Goal: Task Accomplishment & Management: Manage account settings

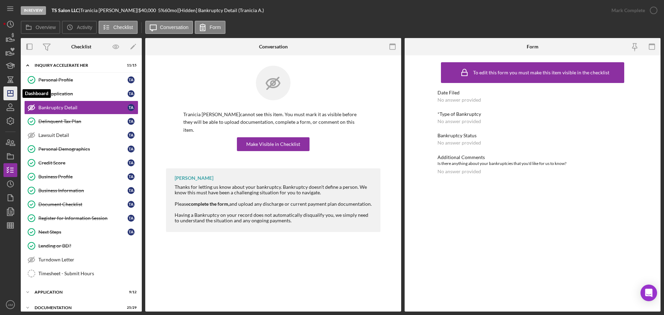
click at [12, 91] on icon "Icon/Dashboard" at bounding box center [10, 93] width 17 height 17
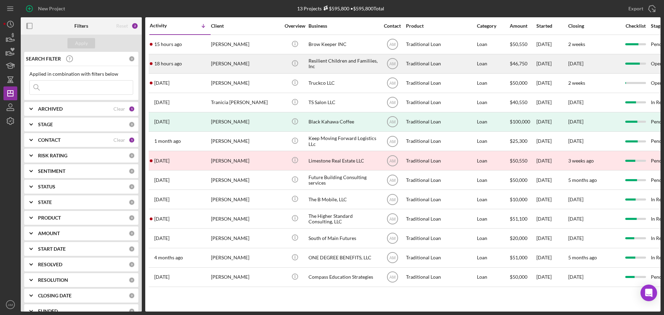
click at [325, 60] on div "Resilient Children and Familiies, Inc" at bounding box center [343, 64] width 69 height 18
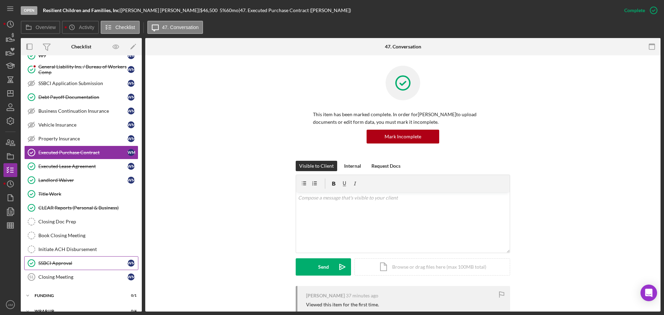
scroll to position [111, 0]
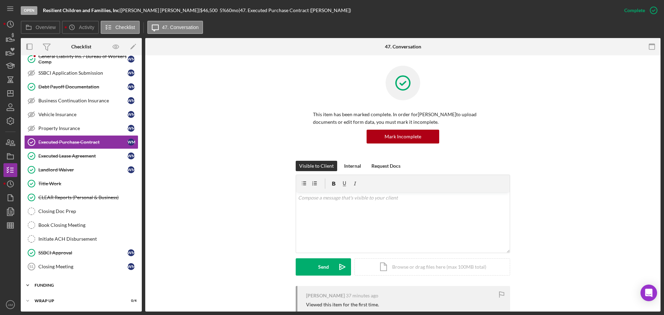
click at [47, 286] on div "Funding" at bounding box center [84, 285] width 99 height 4
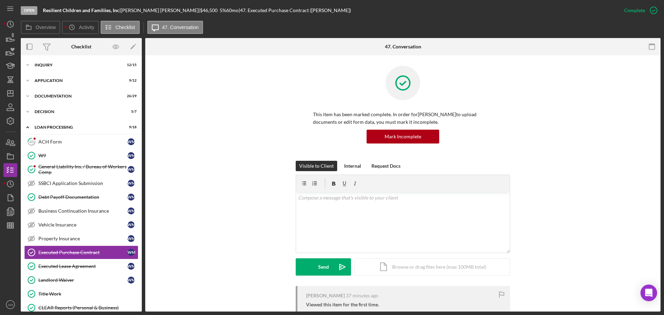
scroll to position [0, 0]
click at [48, 142] on div "ACH Form" at bounding box center [82, 142] width 89 height 6
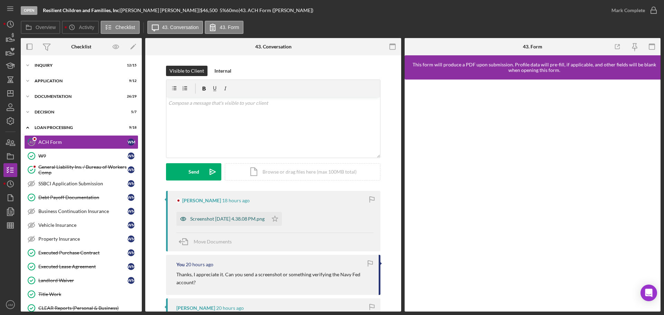
click at [229, 218] on div "Screenshot [DATE] 4.38.08 PM.png" at bounding box center [227, 219] width 74 height 6
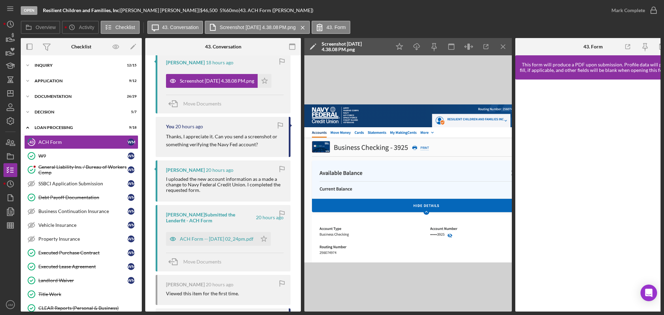
scroll to position [138, 0]
click at [201, 236] on div "ACH Form -- [DATE] 02_24pm.pdf" at bounding box center [217, 239] width 74 height 6
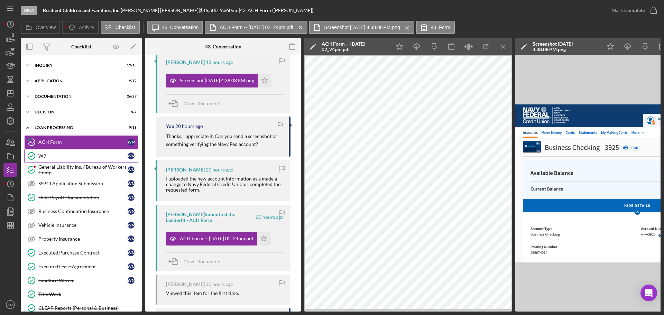
click at [54, 154] on div "W9" at bounding box center [82, 156] width 89 height 6
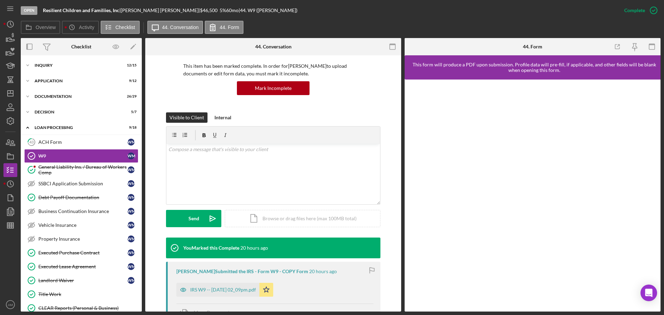
scroll to position [138, 0]
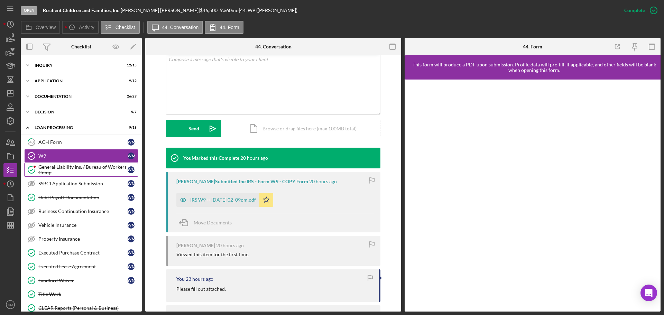
click at [77, 166] on div "General Liability Ins. / Bureau of Workers Comp" at bounding box center [82, 169] width 89 height 11
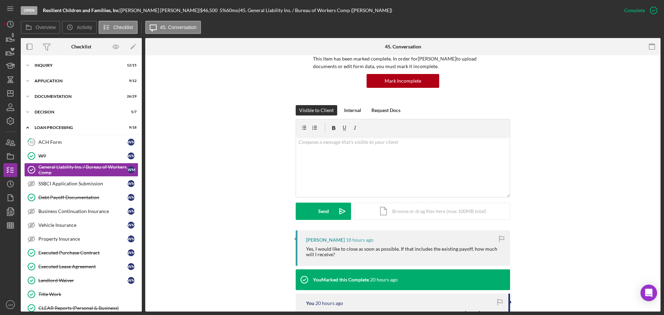
scroll to position [35, 0]
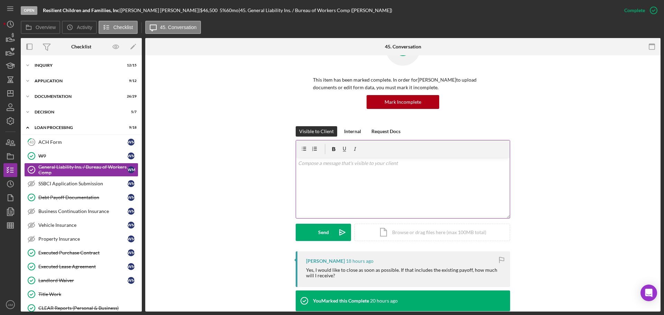
click at [313, 169] on div "v Color teal Color pink Remove color Add row above Add row below Add column bef…" at bounding box center [403, 188] width 214 height 61
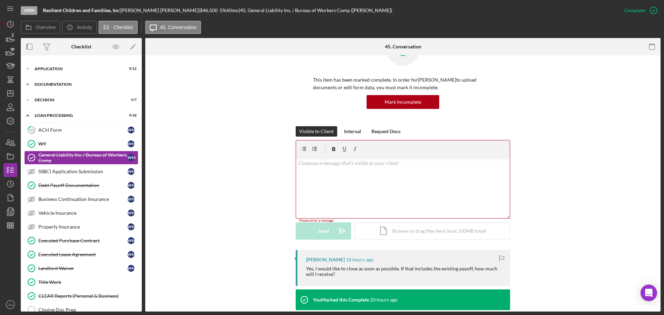
scroll to position [0, 0]
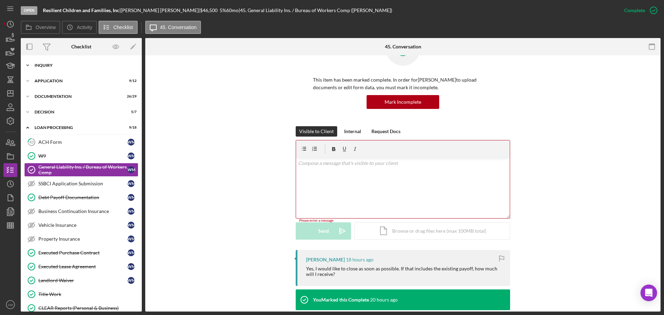
click at [44, 63] on div "Icon/Expander Inquiry 12 / 15" at bounding box center [81, 65] width 121 height 14
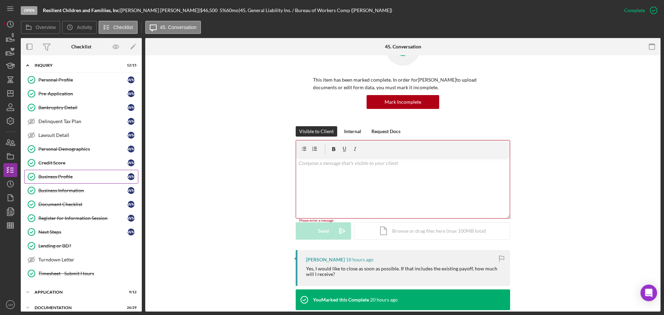
click at [59, 175] on div "Business Profile" at bounding box center [82, 177] width 89 height 6
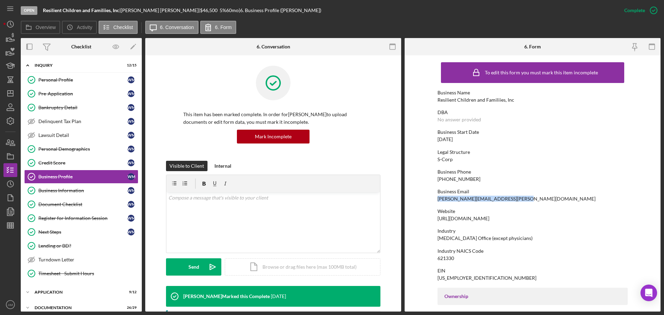
drag, startPoint x: 516, startPoint y: 199, endPoint x: 435, endPoint y: 197, distance: 81.7
click at [435, 197] on form "To edit this form you must mark this item incomplete Business Name Resilient Ch…" at bounding box center [533, 183] width 256 height 256
copy div "[PERSON_NAME][EMAIL_ADDRESS][PERSON_NAME][DOMAIN_NAME]"
click at [234, 211] on div "v Color teal Color pink Remove color Add row above Add row below Add column bef…" at bounding box center [273, 222] width 214 height 61
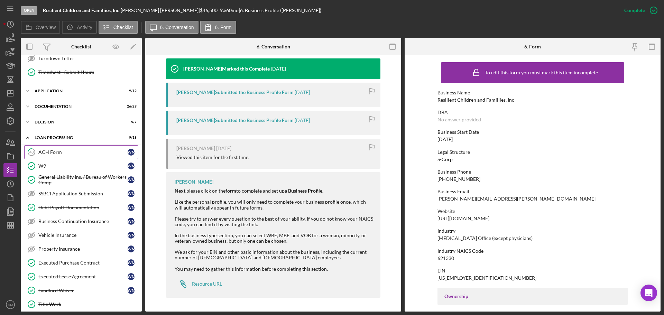
scroll to position [226, 0]
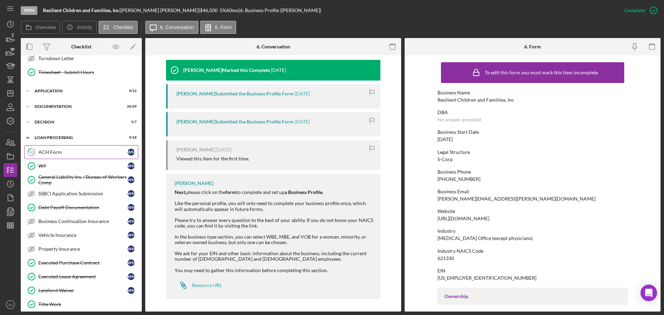
click at [60, 153] on div "ACH Form" at bounding box center [82, 152] width 89 height 6
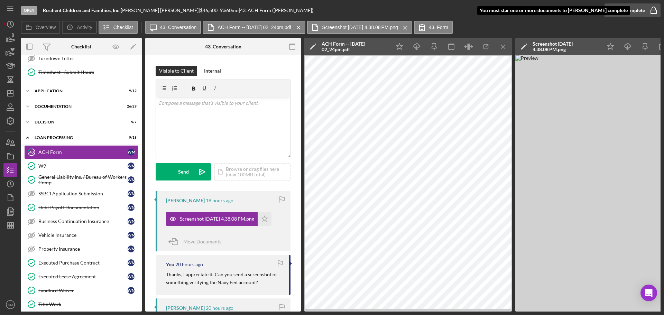
click at [622, 9] on div "Mark Complete" at bounding box center [629, 10] width 34 height 14
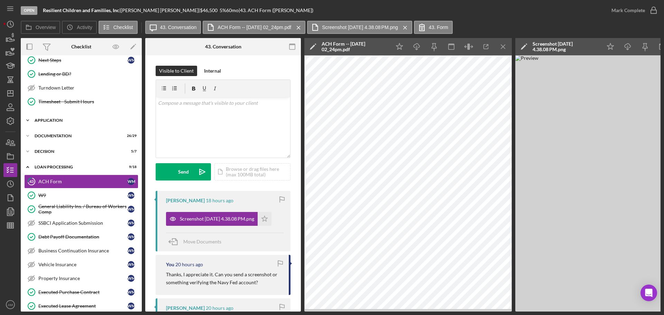
scroll to position [132, 0]
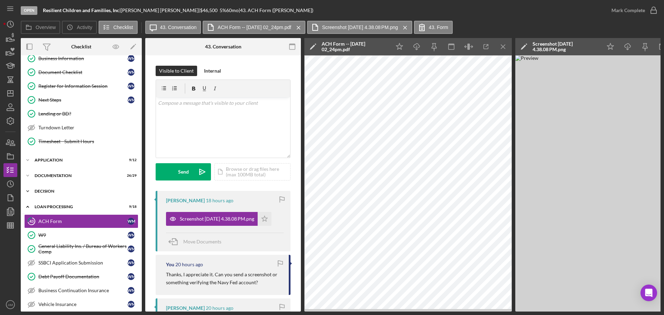
click at [46, 191] on div "Decision" at bounding box center [84, 191] width 99 height 4
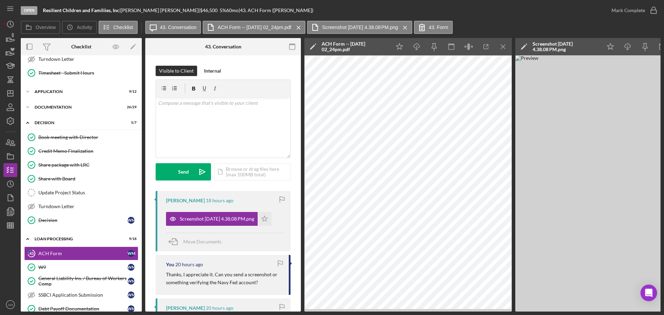
scroll to position [201, 0]
click at [62, 192] on div "Update Project Status" at bounding box center [88, 192] width 100 height 6
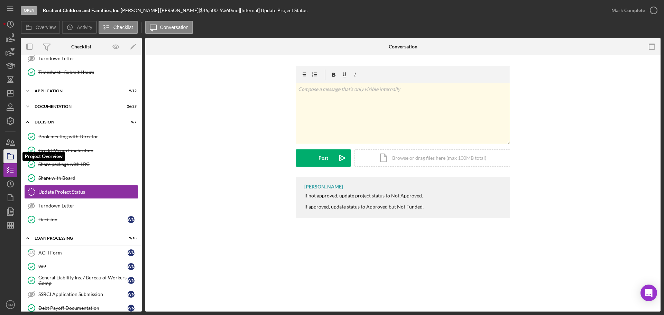
click at [10, 155] on polygon "button" at bounding box center [8, 154] width 3 height 1
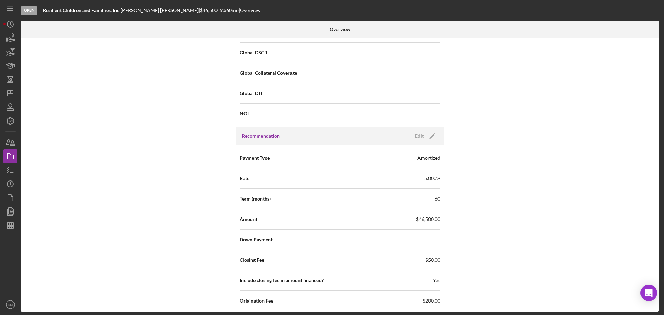
scroll to position [554, 0]
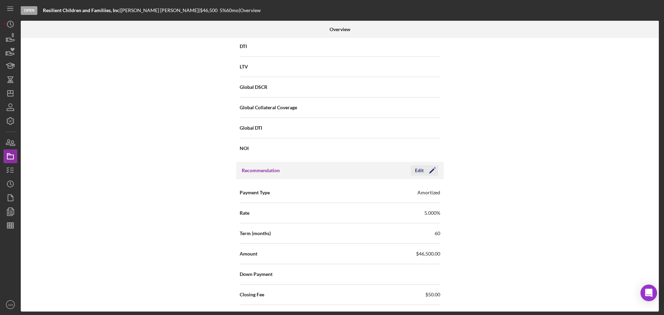
click at [431, 169] on icon "Icon/Edit" at bounding box center [432, 170] width 17 height 17
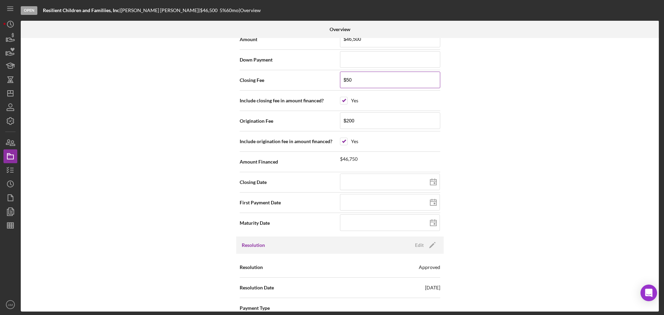
scroll to position [796, 0]
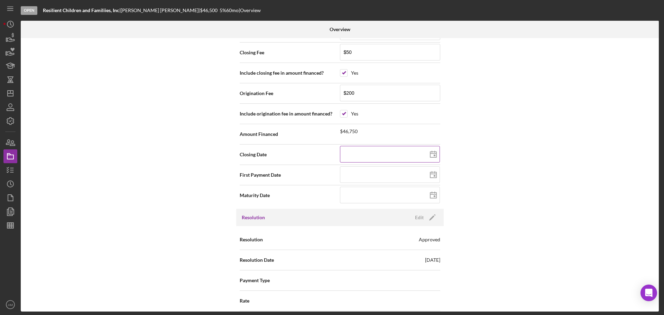
click at [432, 152] on icon at bounding box center [433, 154] width 17 height 17
type input "[DATE]"
type input "09/04/2025"
click at [432, 173] on icon at bounding box center [433, 174] width 17 height 17
type input "[DATE]"
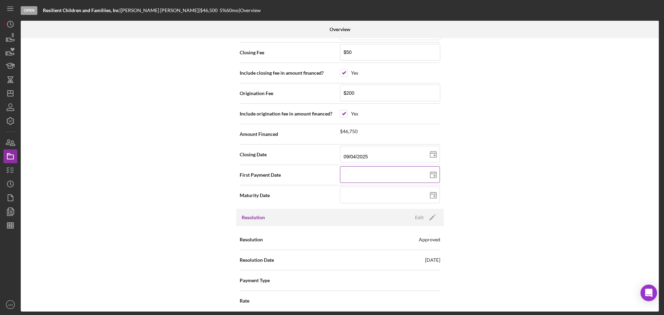
type input "[DATE]"
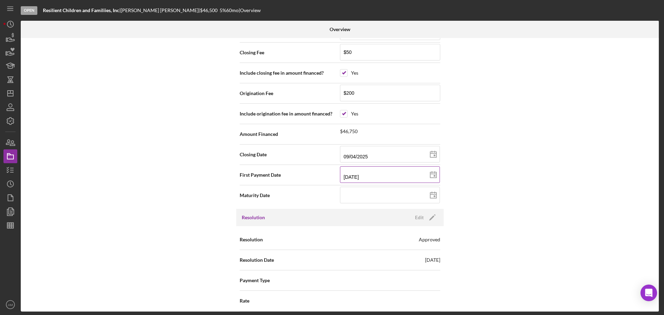
type input "[DATE]"
click at [432, 194] on icon at bounding box center [433, 195] width 17 height 17
click at [432, 193] on icon at bounding box center [433, 195] width 17 height 17
click at [393, 197] on input at bounding box center [390, 195] width 100 height 17
type input "1m/dd/yyyy"
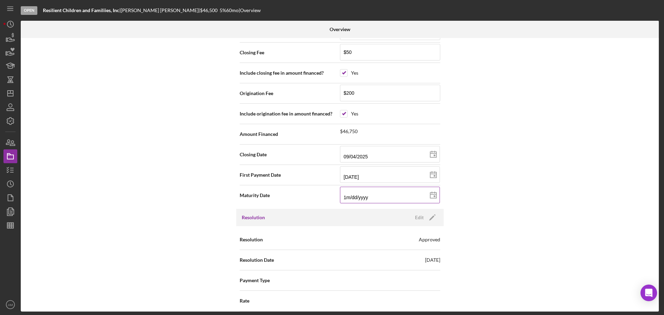
type input "10/dd/yyyy"
type input "10/1d/yyyy"
type input "01/dd/yyyy"
type input "1m/dd/yyyy"
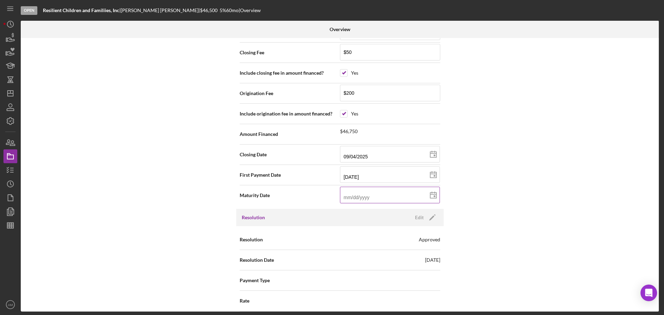
type input "1m/dd/yyyy"
type input "10/dd/yyyy"
type input "10/0d/yyyy"
type input "10/01/yyyy"
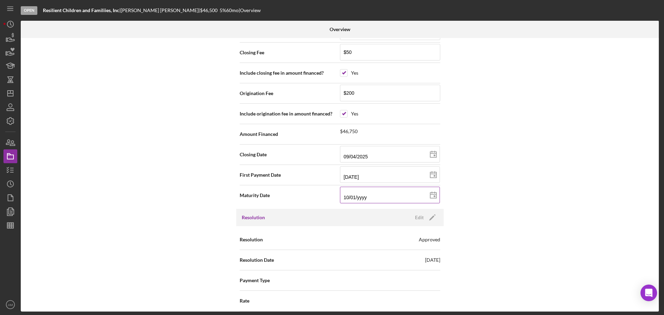
type input "10/01/yyyy"
type input "10/01/2yyy"
type input "10/01/20yy"
type input "10/01/203y"
type input "[DATE]"
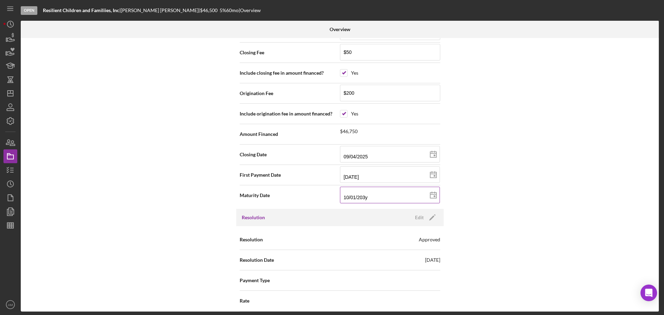
type input "[DATE]"
click at [425, 262] on span "[DATE]" at bounding box center [432, 260] width 15 height 7
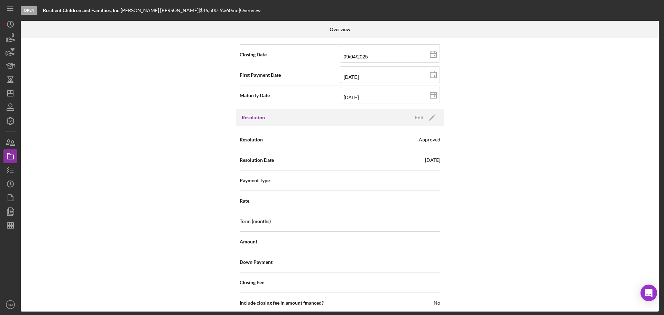
scroll to position [900, 0]
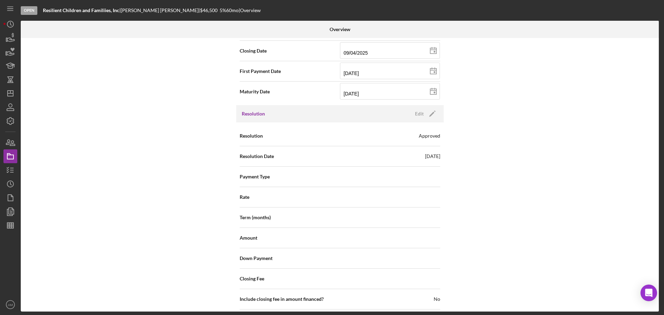
click at [411, 174] on div "Payment Type" at bounding box center [340, 176] width 201 height 17
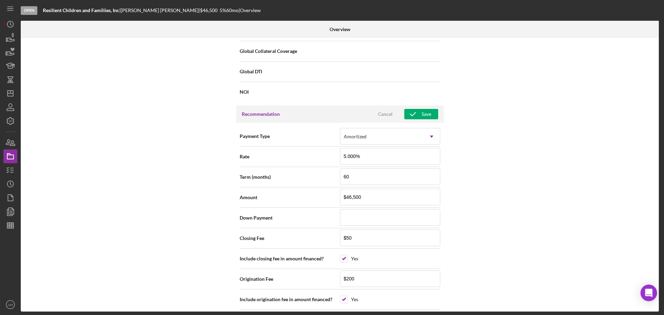
scroll to position [554, 0]
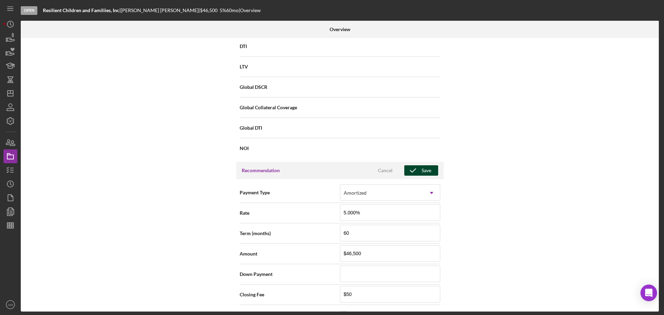
click at [416, 167] on icon "button" at bounding box center [412, 170] width 17 height 17
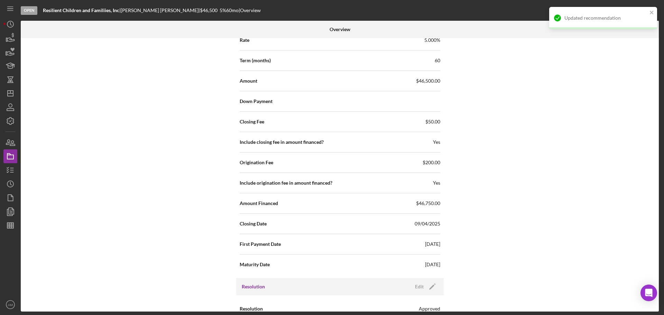
scroll to position [865, 0]
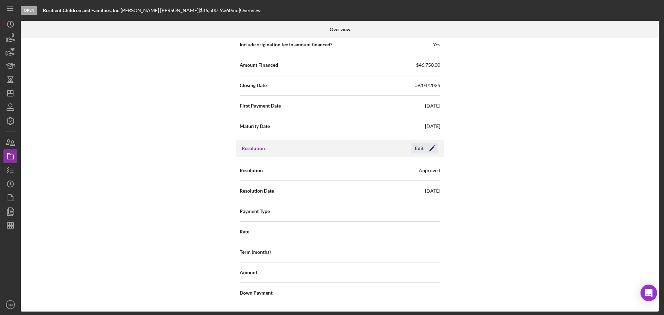
click at [430, 147] on icon "Icon/Edit" at bounding box center [432, 148] width 17 height 17
click at [427, 211] on icon "Icon/Dropdown Arrow" at bounding box center [431, 211] width 17 height 17
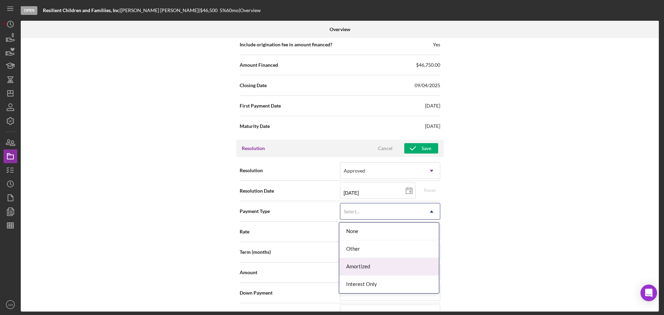
click at [368, 267] on div "Amortized" at bounding box center [389, 267] width 100 height 18
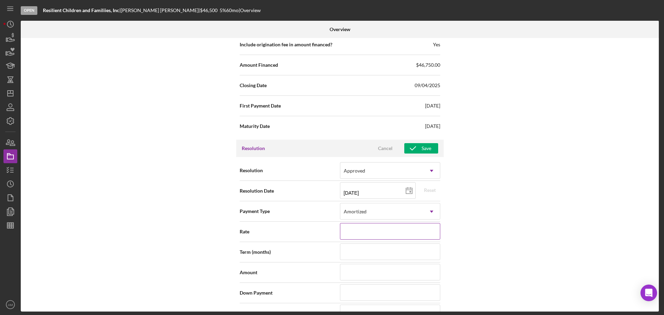
click at [388, 234] on input at bounding box center [390, 231] width 100 height 17
type input "5.000%"
click at [369, 253] on input at bounding box center [390, 252] width 100 height 17
type input "60"
click at [368, 276] on input at bounding box center [390, 272] width 100 height 17
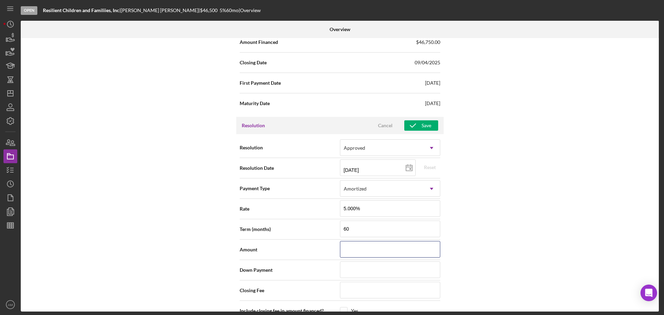
scroll to position [1003, 0]
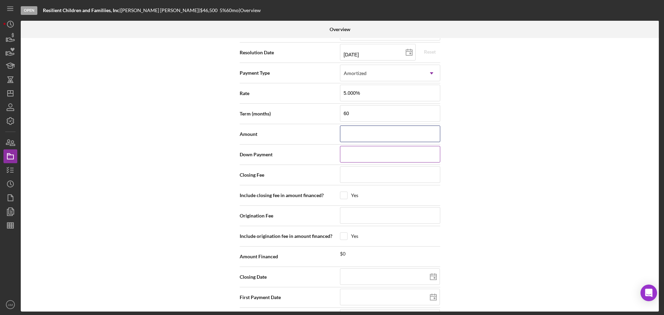
type input "$4"
type input "$46"
type input "$467"
type input "$4,675"
type input "$46,750"
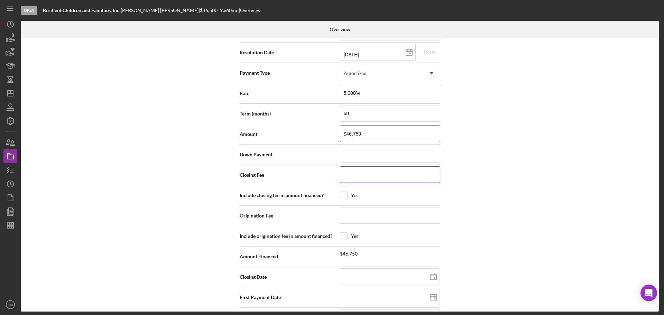
type input "$46,750"
click at [357, 176] on input at bounding box center [390, 174] width 100 height 17
type input "$50"
drag, startPoint x: 367, startPoint y: 133, endPoint x: 352, endPoint y: 132, distance: 15.2
click at [352, 132] on input "$46,750" at bounding box center [390, 134] width 100 height 17
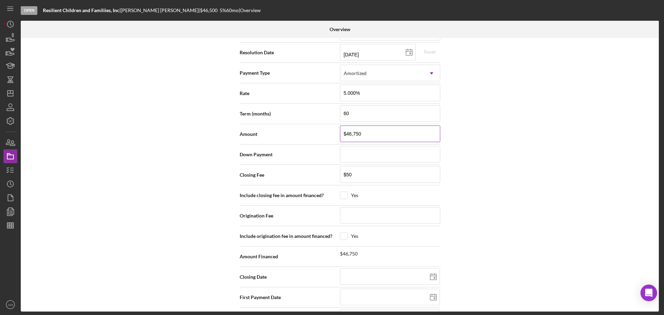
type input "$466"
type input "$4,665"
type input "$466"
type input "$46"
type input "$4"
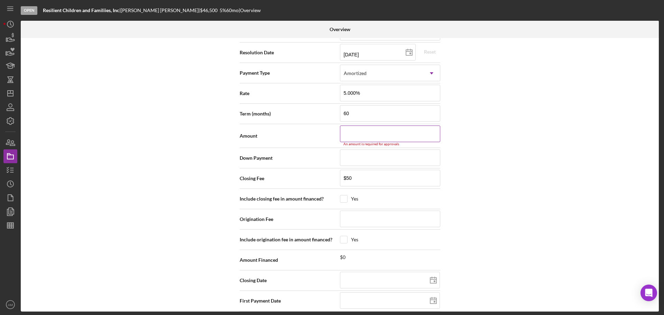
type input "$4"
type input "$46"
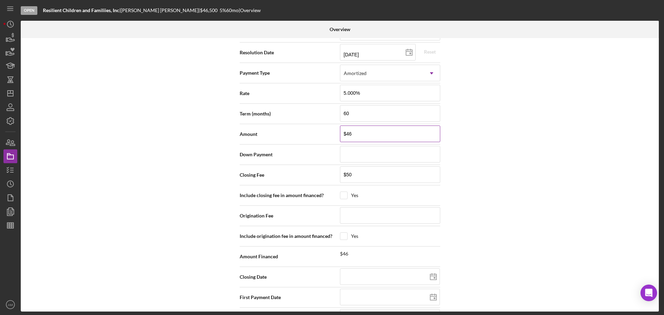
type input "$465"
type input "$4,650"
type input "$46,500"
click at [345, 195] on input "checkbox" at bounding box center [343, 195] width 7 height 7
click at [350, 216] on input at bounding box center [390, 215] width 100 height 17
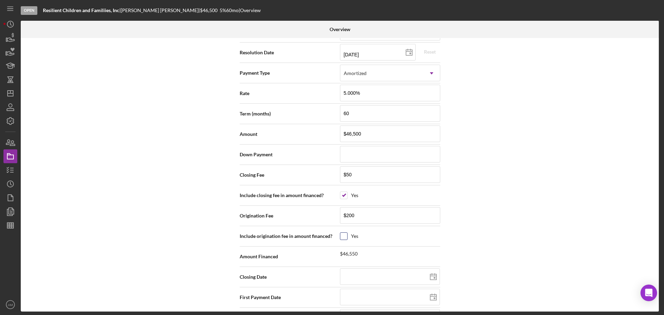
click at [344, 235] on input "checkbox" at bounding box center [343, 236] width 7 height 7
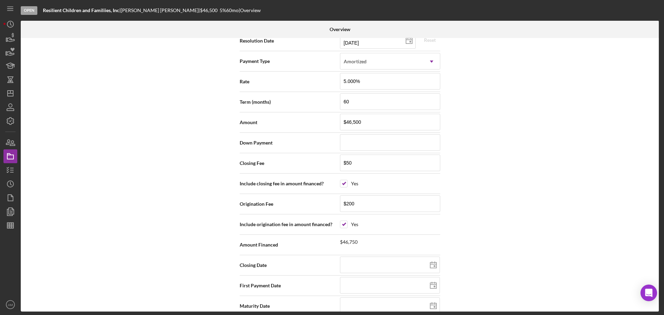
scroll to position [1027, 0]
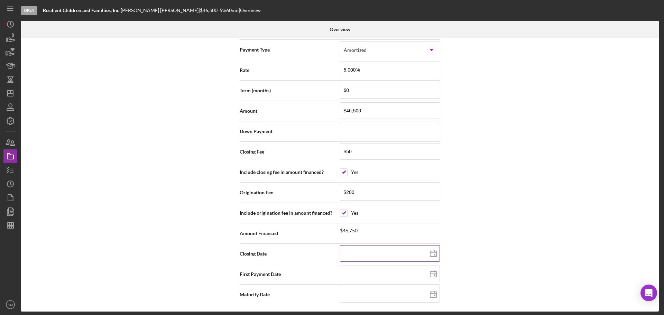
click at [435, 255] on icon at bounding box center [433, 253] width 17 height 17
click at [431, 277] on polygon at bounding box center [433, 275] width 6 height 6
click at [364, 297] on input at bounding box center [390, 294] width 100 height 17
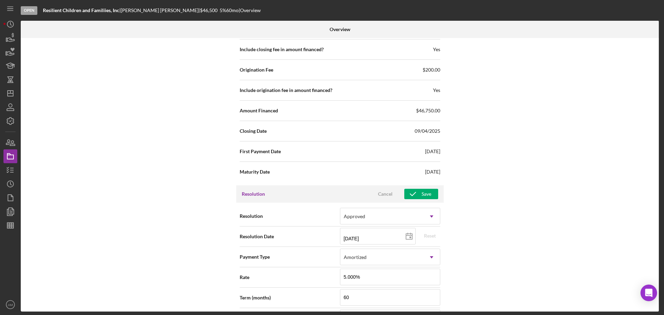
scroll to position [819, 0]
click at [419, 194] on icon "button" at bounding box center [412, 194] width 17 height 17
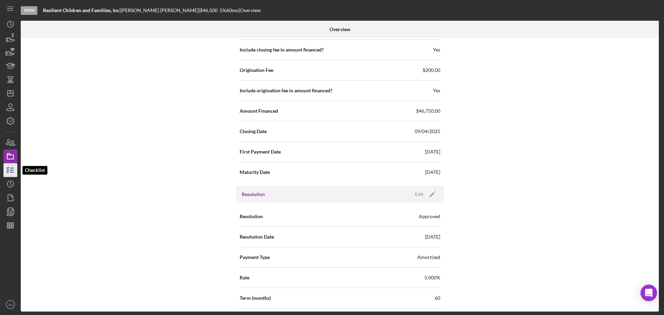
click at [9, 168] on icon "button" at bounding box center [10, 170] width 17 height 17
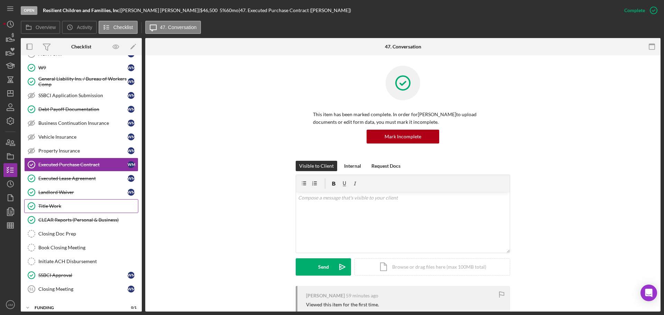
scroll to position [76, 0]
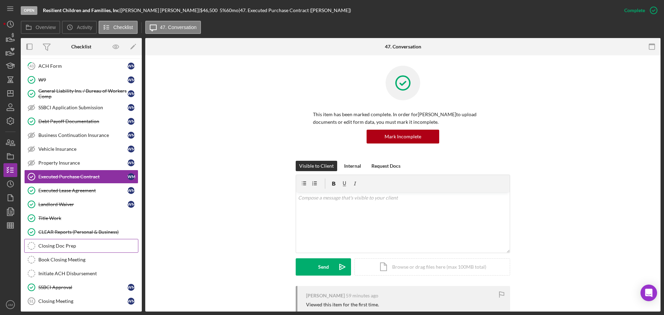
click at [63, 246] on div "Closing Doc Prep" at bounding box center [88, 246] width 100 height 6
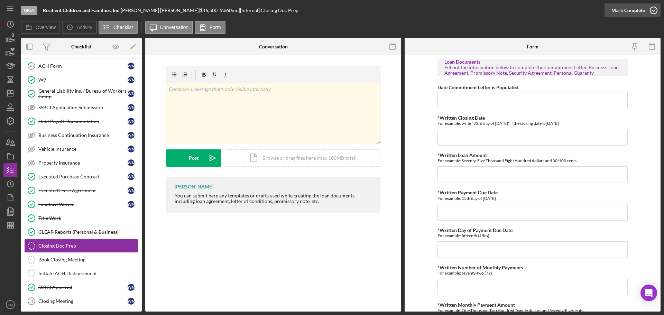
click at [632, 7] on div "Mark Complete" at bounding box center [629, 10] width 34 height 14
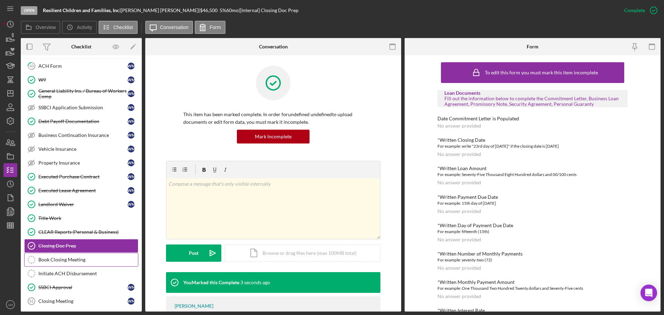
click at [64, 261] on div "Book Closing Meeting" at bounding box center [88, 260] width 100 height 6
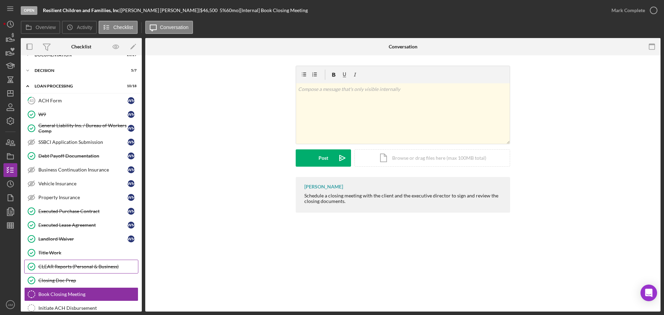
scroll to position [7, 0]
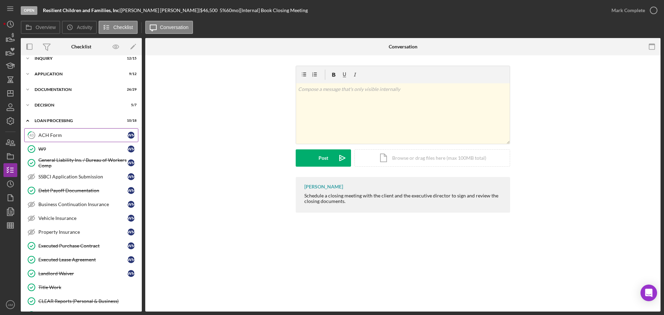
click at [57, 134] on div "ACH Form" at bounding box center [82, 136] width 89 height 6
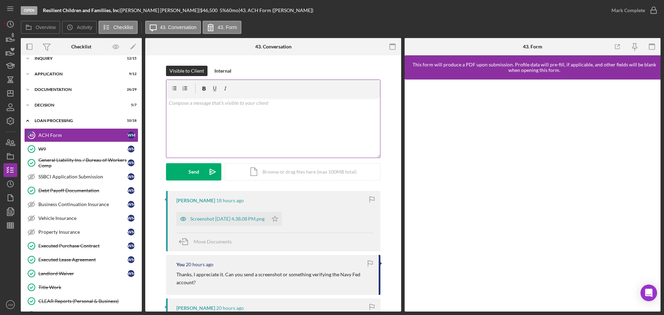
click at [249, 116] on div "v Color teal Color pink Remove color Add row above Add row below Add column bef…" at bounding box center [273, 127] width 214 height 61
click at [202, 173] on button "Send Icon/icon-invite-send" at bounding box center [193, 171] width 55 height 17
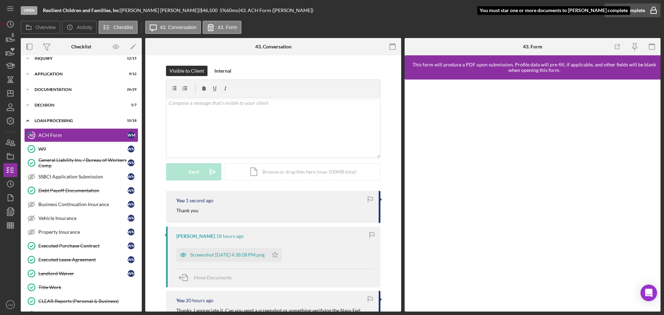
click at [629, 9] on div "Mark Complete" at bounding box center [629, 10] width 34 height 14
click at [282, 255] on icon "Icon/Star" at bounding box center [275, 255] width 14 height 14
click at [625, 10] on div "Mark Complete" at bounding box center [629, 10] width 34 height 14
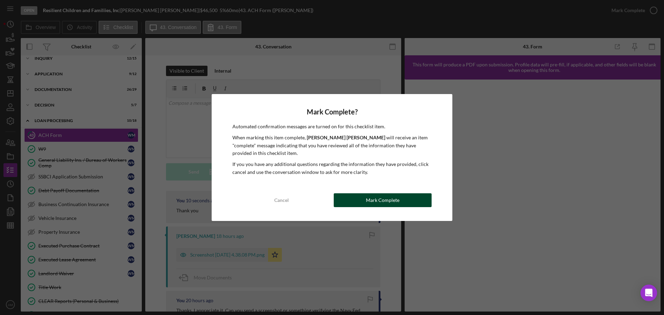
click at [375, 201] on div "Mark Complete" at bounding box center [383, 200] width 34 height 14
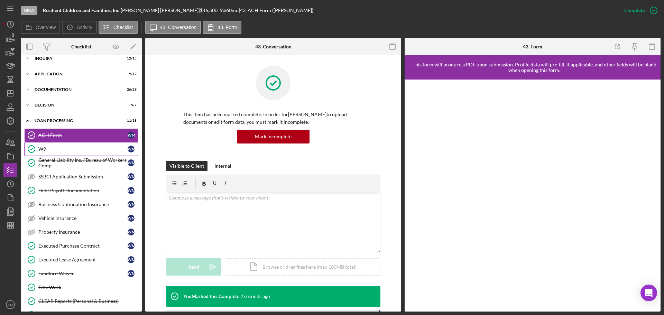
click at [55, 147] on div "W9" at bounding box center [82, 149] width 89 height 6
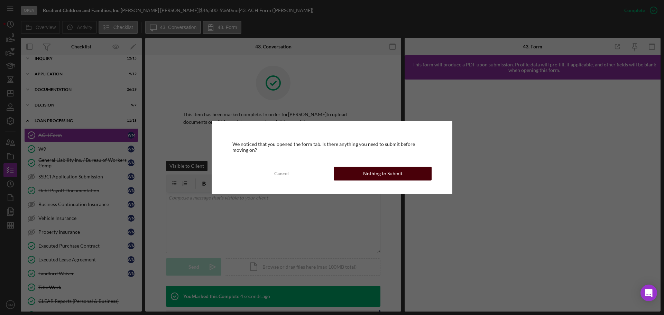
click at [371, 174] on div "Nothing to Submit" at bounding box center [382, 174] width 39 height 14
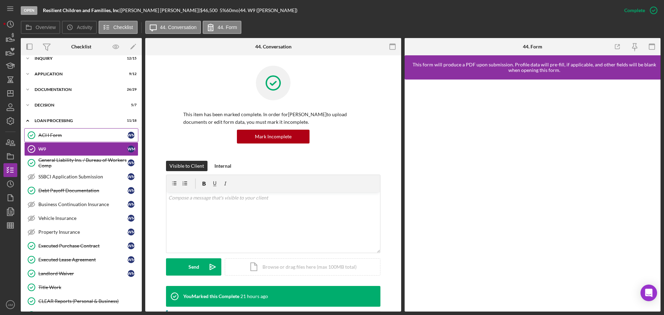
click at [64, 134] on div "ACH Form" at bounding box center [82, 136] width 89 height 6
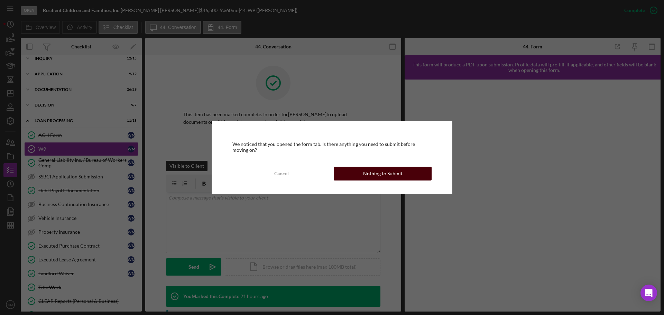
click at [378, 174] on div "Nothing to Submit" at bounding box center [382, 174] width 39 height 14
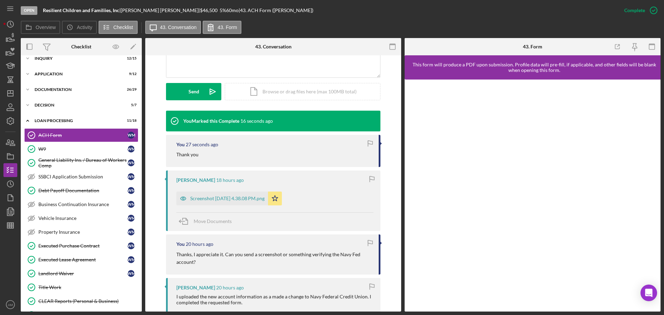
scroll to position [208, 0]
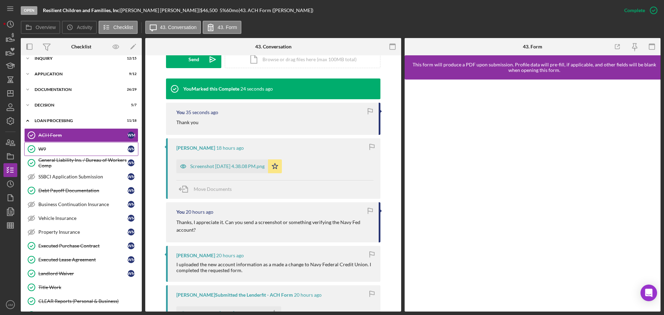
click at [47, 147] on div "W9" at bounding box center [82, 149] width 89 height 6
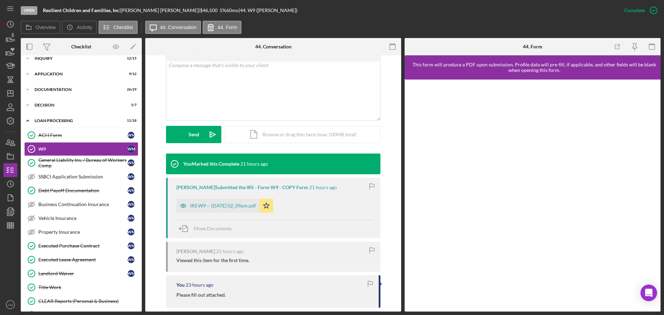
scroll to position [138, 0]
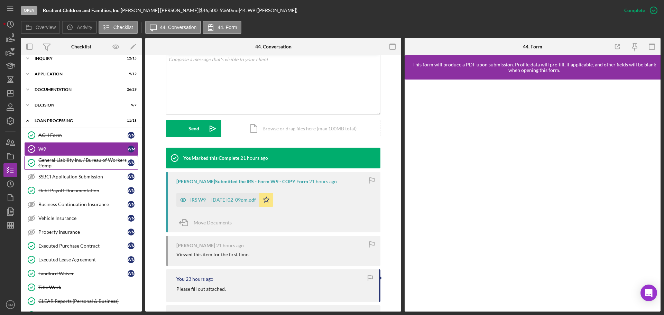
click at [69, 159] on div "General Liability Ins. / Bureau of Workers Comp" at bounding box center [82, 162] width 89 height 11
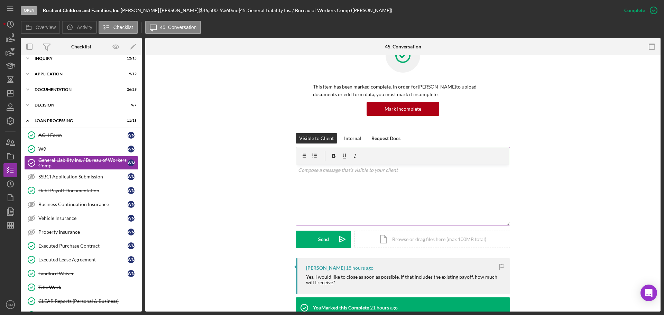
scroll to position [69, 0]
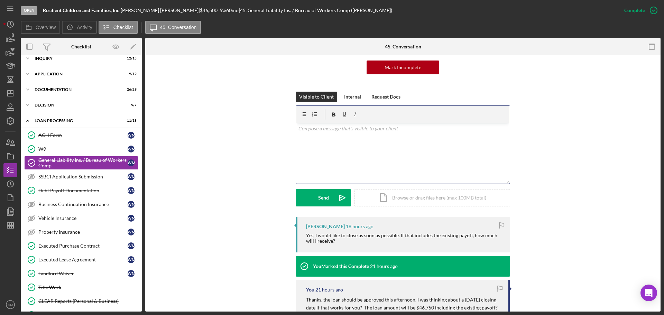
click at [337, 149] on div "v Color teal Color pink Remove color Add row above Add row below Add column bef…" at bounding box center [403, 153] width 214 height 61
click at [322, 200] on div "Send" at bounding box center [323, 197] width 11 height 17
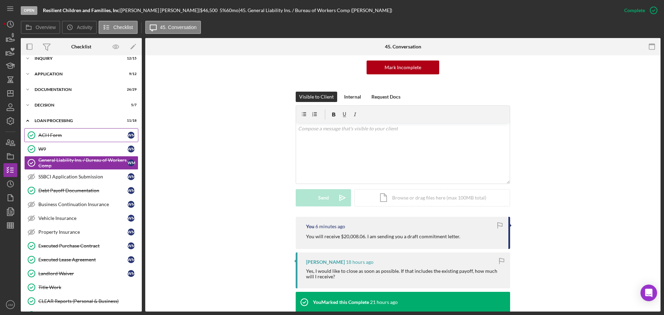
click at [51, 134] on div "ACH Form" at bounding box center [82, 136] width 89 height 6
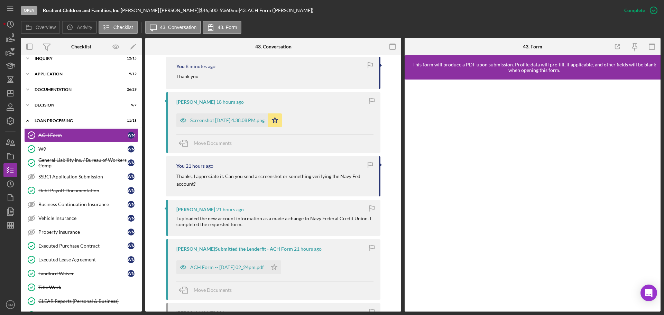
scroll to position [277, 0]
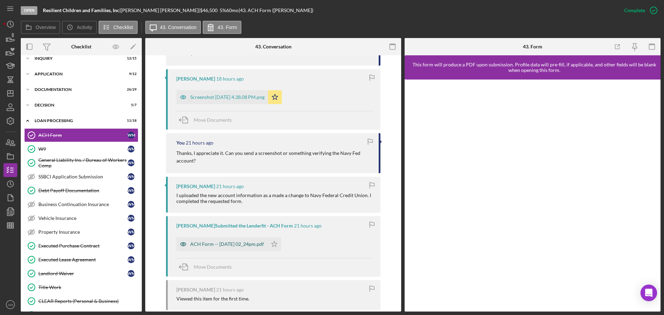
click at [245, 246] on div "ACH Form -- [DATE] 02_24pm.pdf" at bounding box center [227, 245] width 74 height 6
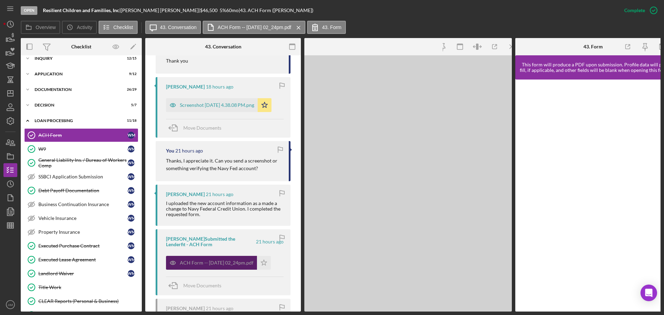
scroll to position [284, 0]
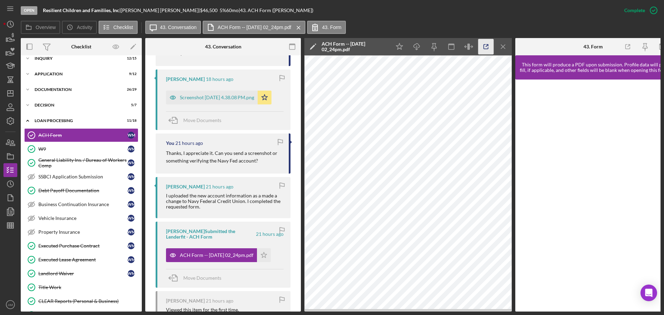
click at [484, 45] on icon "button" at bounding box center [486, 47] width 4 height 4
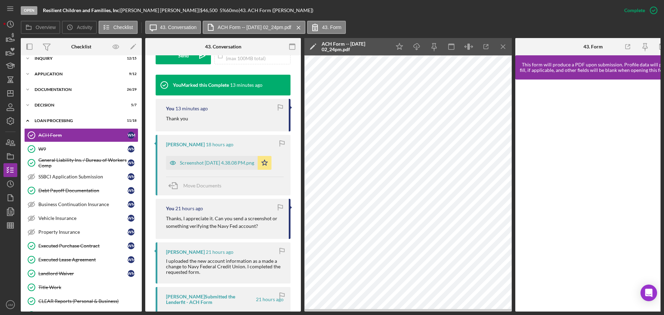
scroll to position [181, 0]
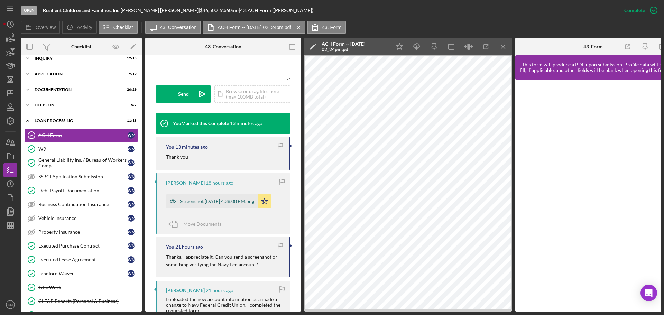
click at [201, 201] on div "Screenshot [DATE] 4.38.08 PM.png" at bounding box center [217, 202] width 74 height 6
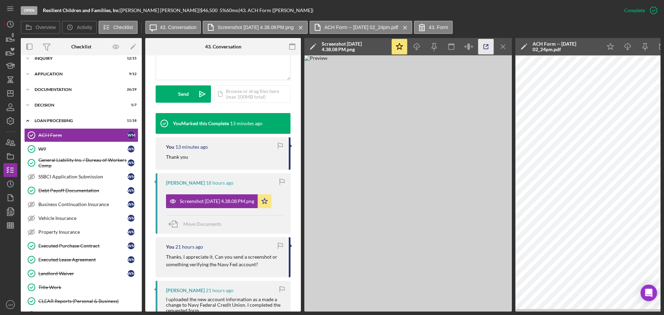
click at [487, 46] on line "button" at bounding box center [487, 46] width 2 height 2
click at [55, 162] on div "General Liability Ins. / Bureau of Workers Comp" at bounding box center [82, 162] width 89 height 11
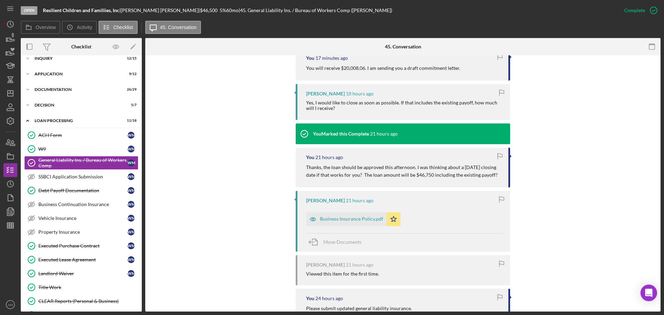
scroll to position [242, 0]
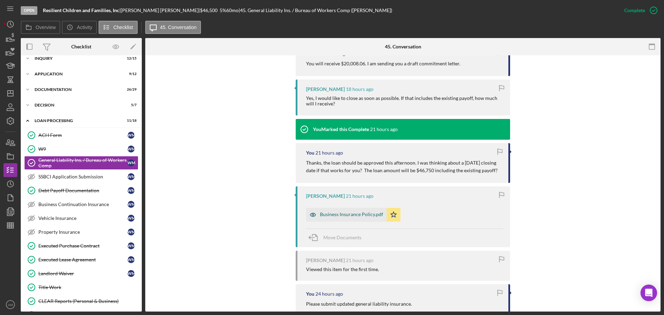
click at [346, 211] on div "Business Insurance Policy.pdf" at bounding box center [346, 215] width 81 height 14
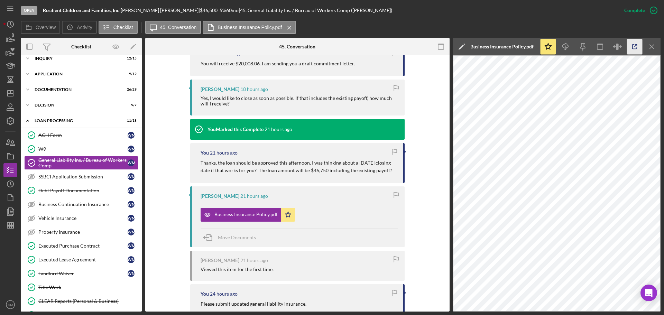
click at [634, 47] on icon "button" at bounding box center [635, 47] width 16 height 16
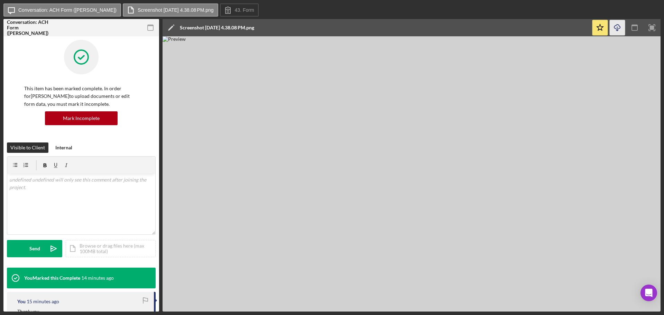
click at [619, 28] on icon "Icon/Download" at bounding box center [618, 28] width 16 height 16
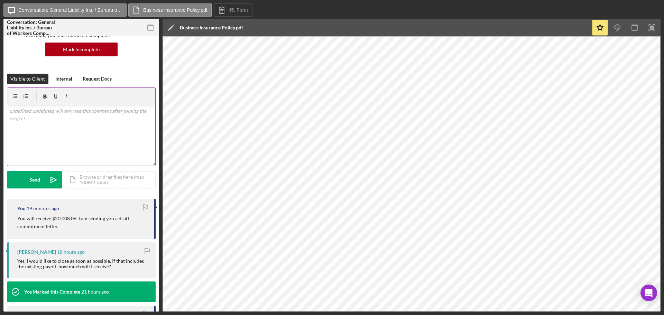
scroll to position [69, 0]
